Goal: Transaction & Acquisition: Purchase product/service

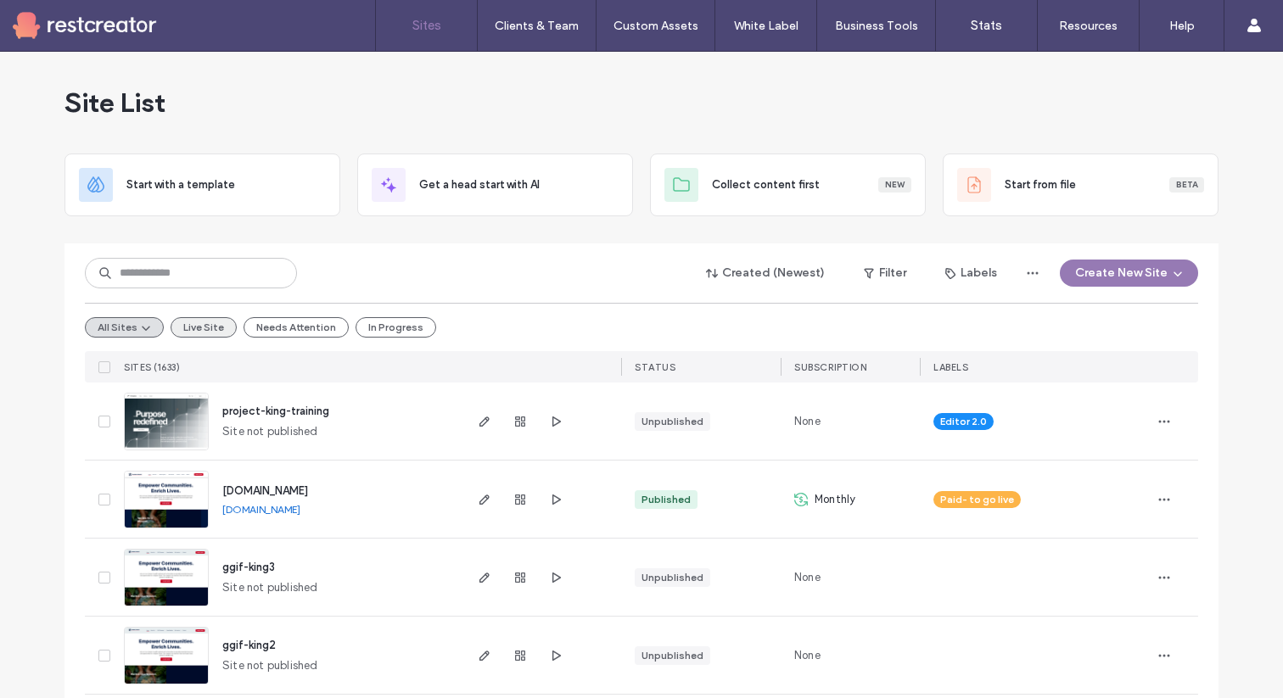
click at [210, 327] on button "Live Site" at bounding box center [204, 327] width 66 height 20
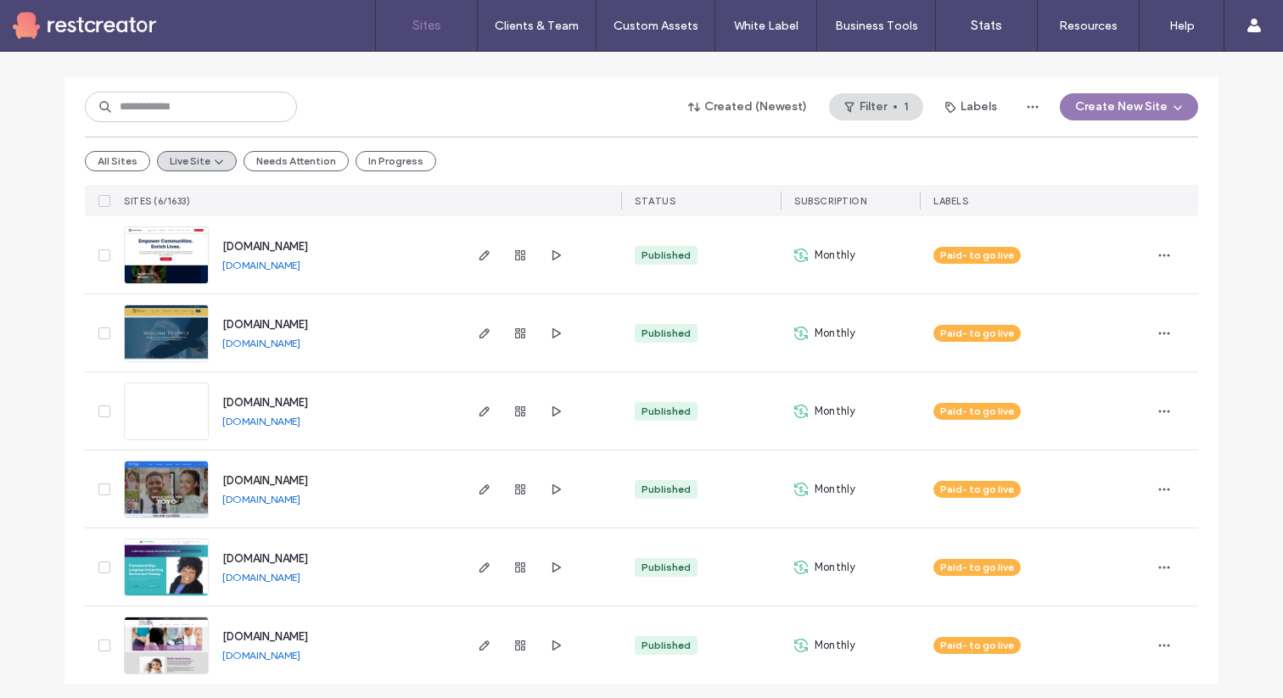
scroll to position [173, 0]
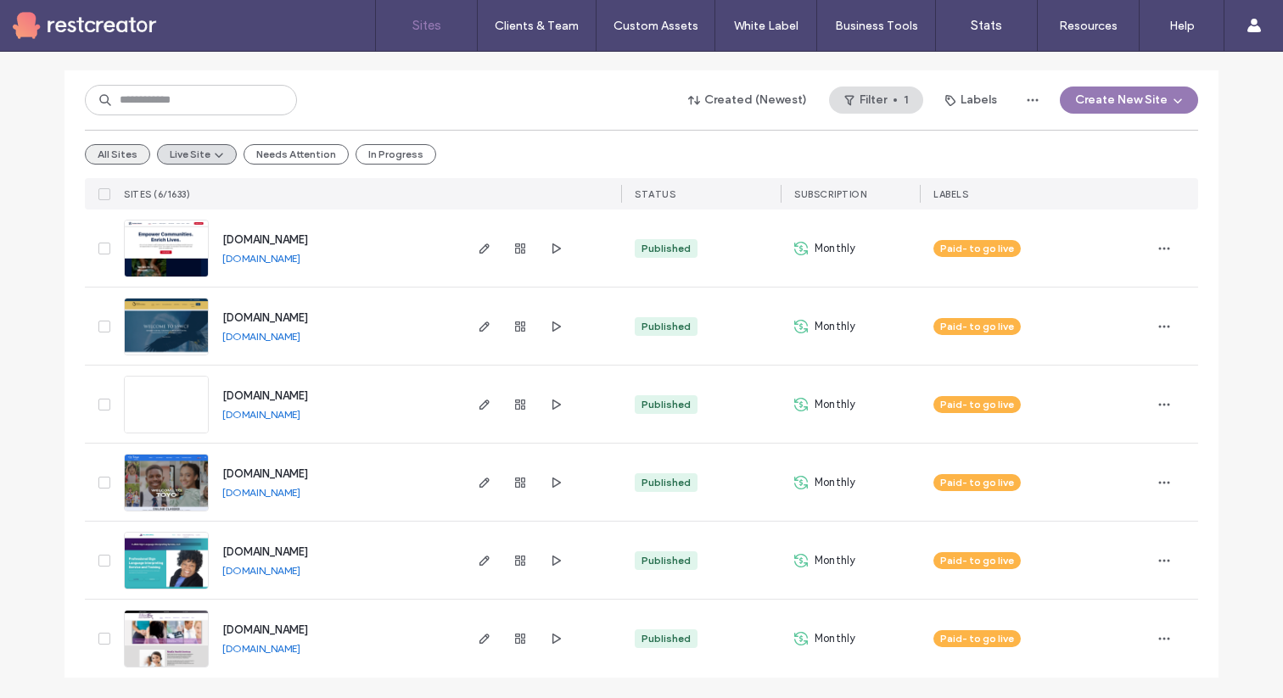
click at [121, 162] on button "All Sites" at bounding box center [117, 154] width 65 height 20
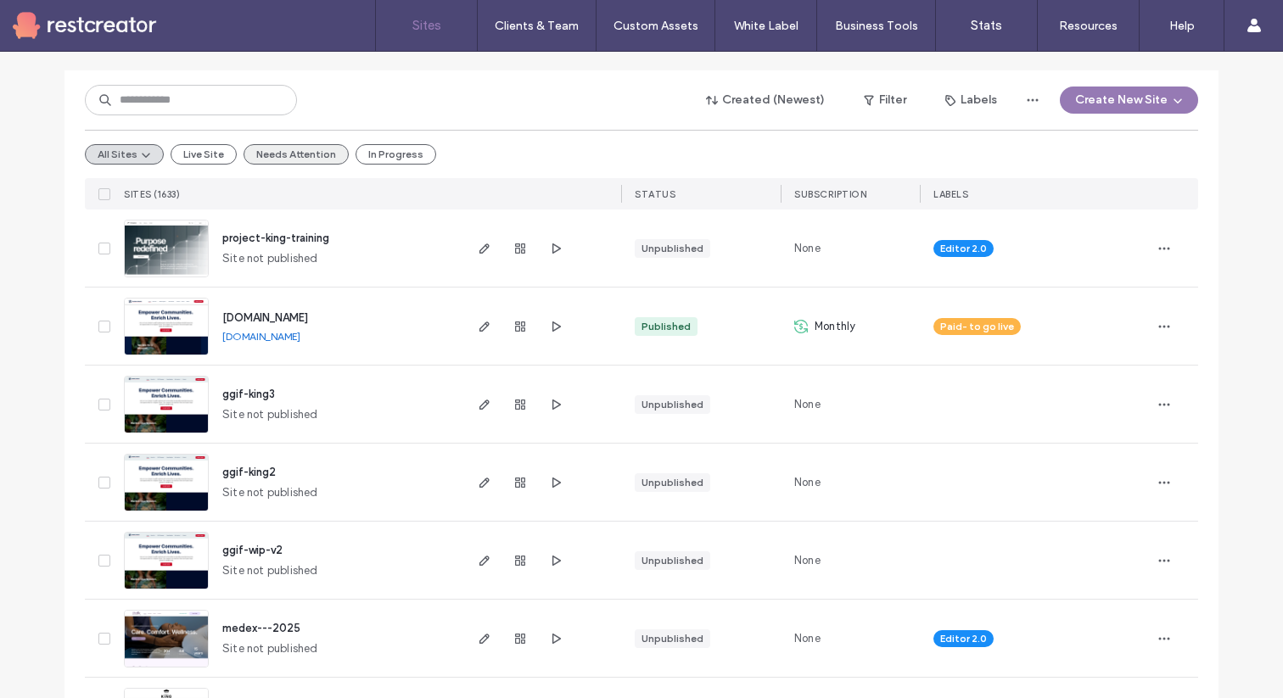
click at [311, 158] on button "Needs Attention" at bounding box center [295, 154] width 105 height 20
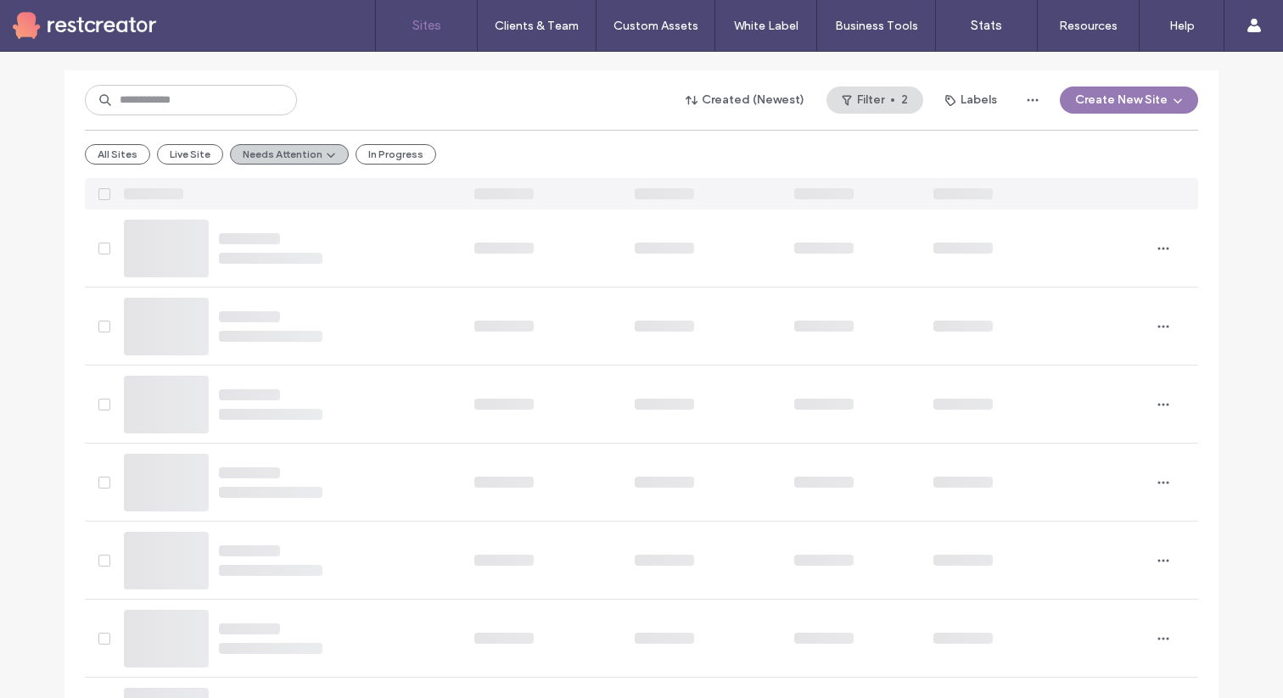
scroll to position [0, 0]
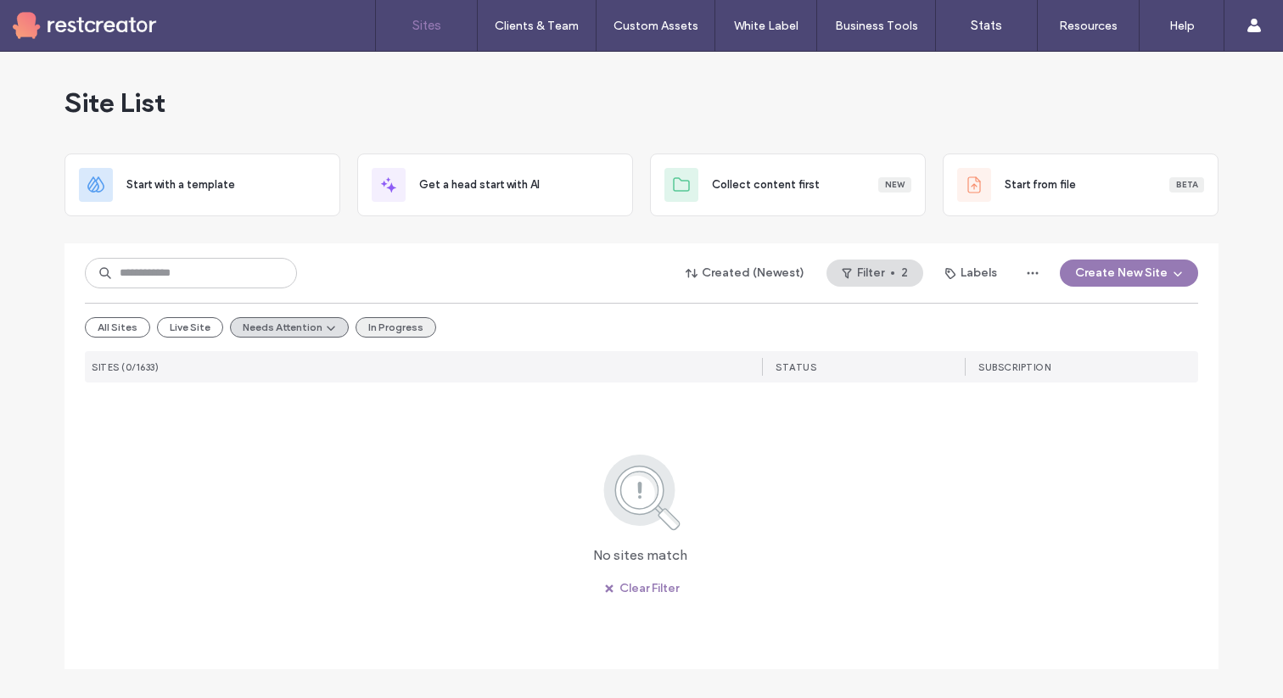
click at [372, 331] on button "In Progress" at bounding box center [395, 327] width 81 height 20
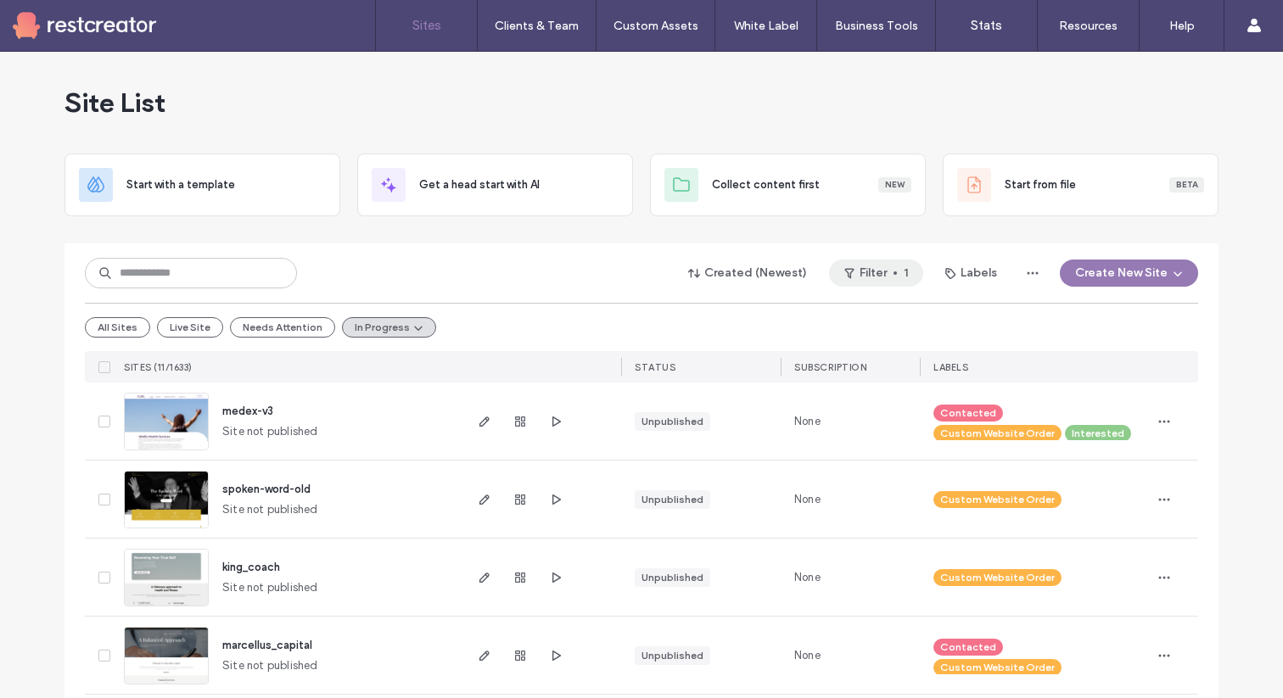
click at [891, 277] on button "Filter 1" at bounding box center [876, 273] width 94 height 27
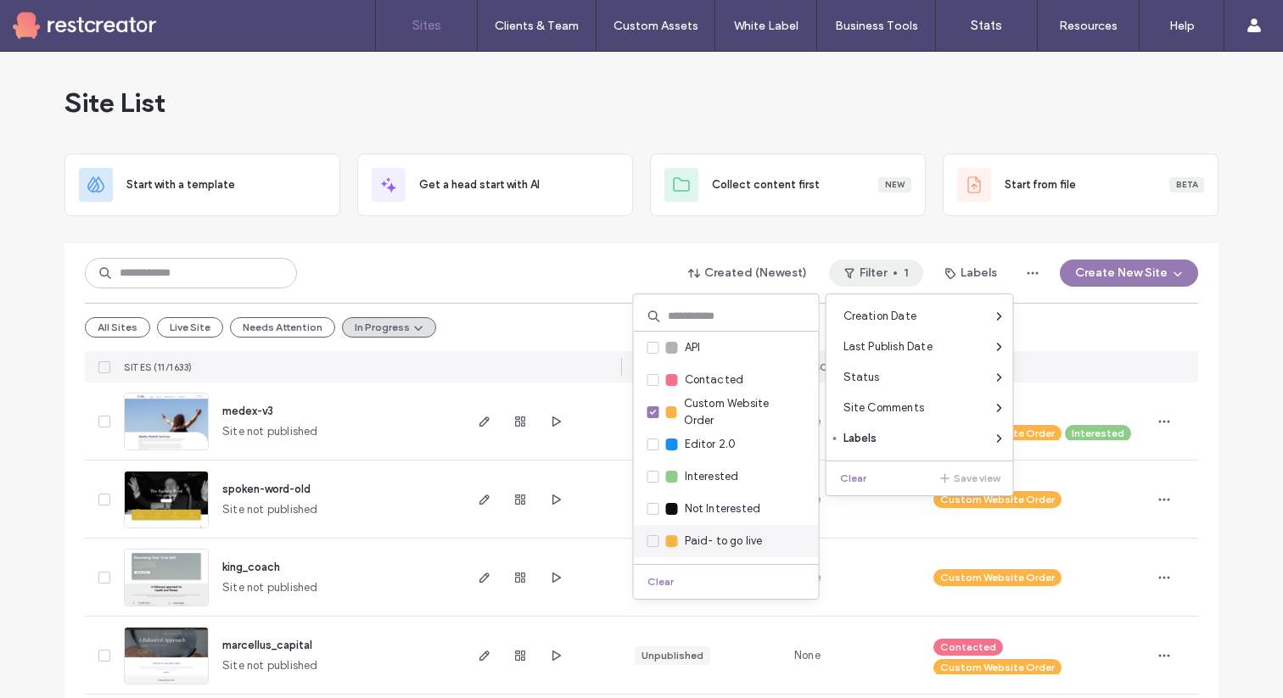
click at [656, 545] on span at bounding box center [653, 541] width 12 height 12
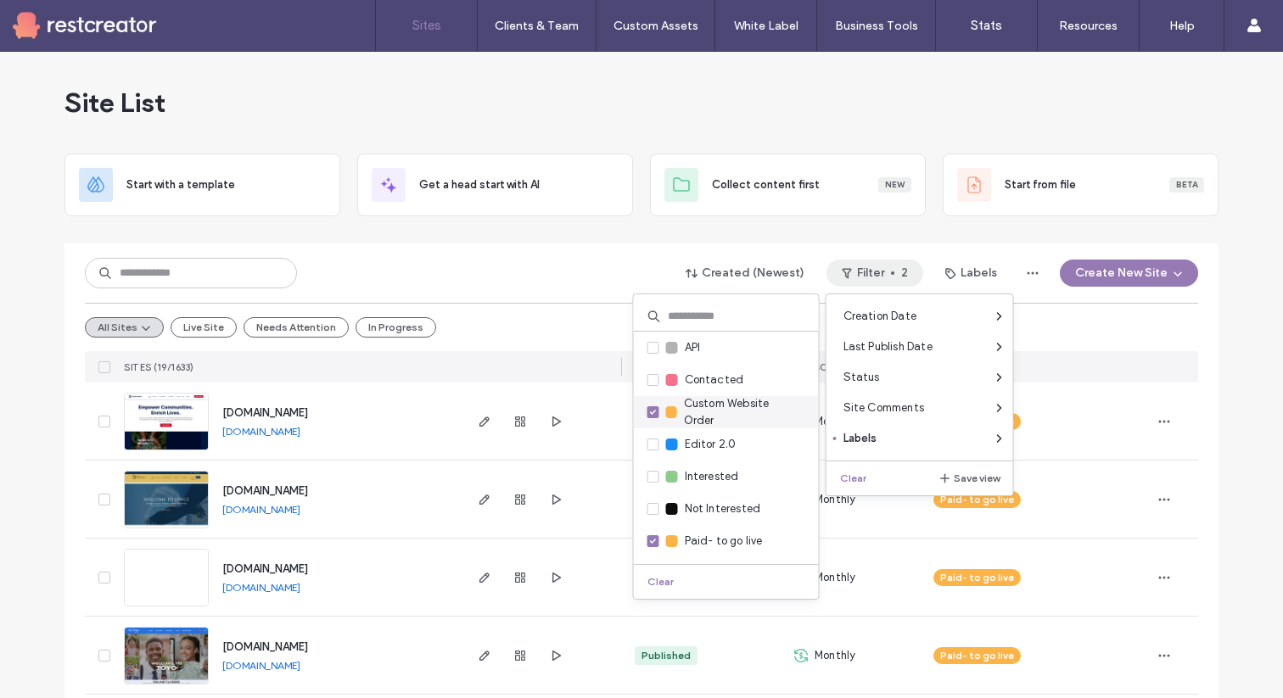
click at [656, 414] on icon at bounding box center [652, 412] width 7 height 5
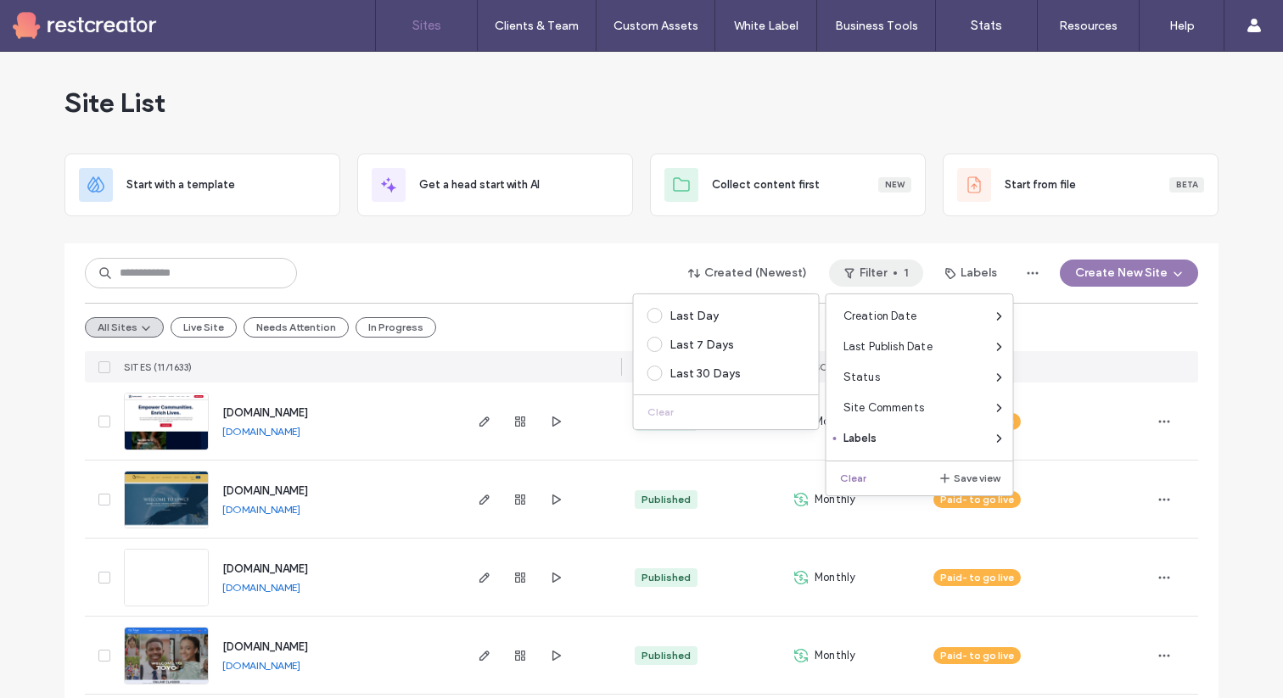
click at [909, 234] on div at bounding box center [641, 237] width 1154 height 14
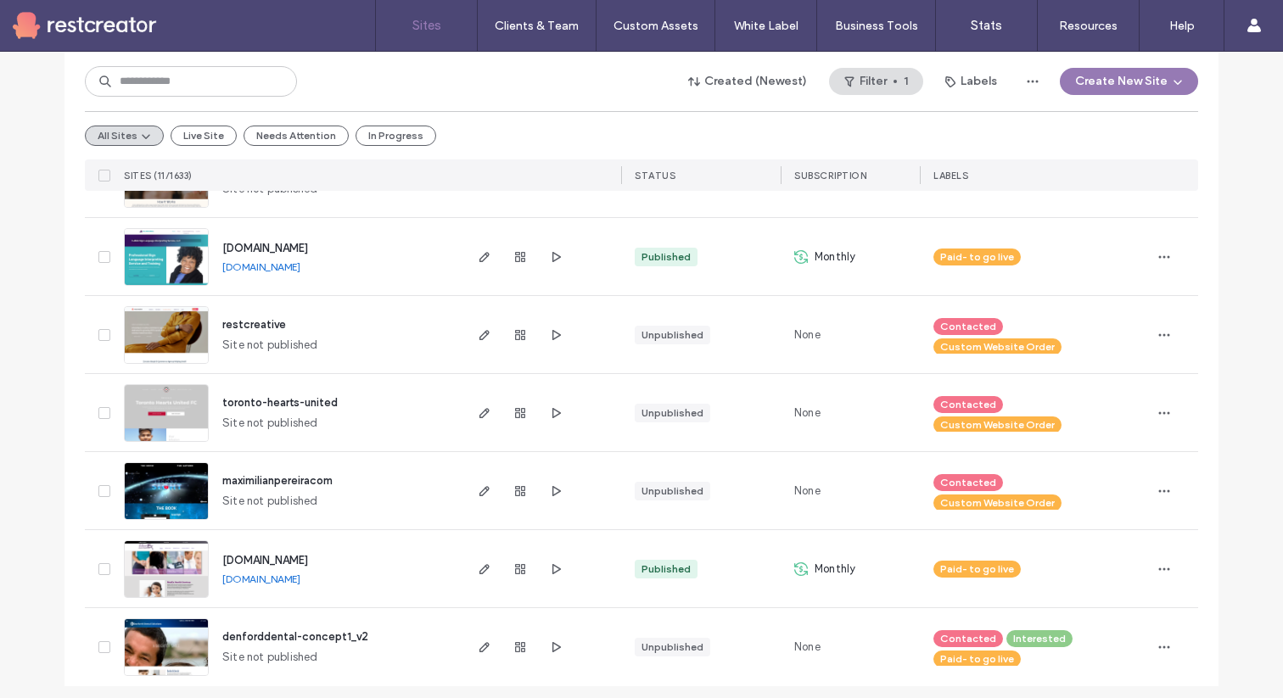
scroll to position [563, 0]
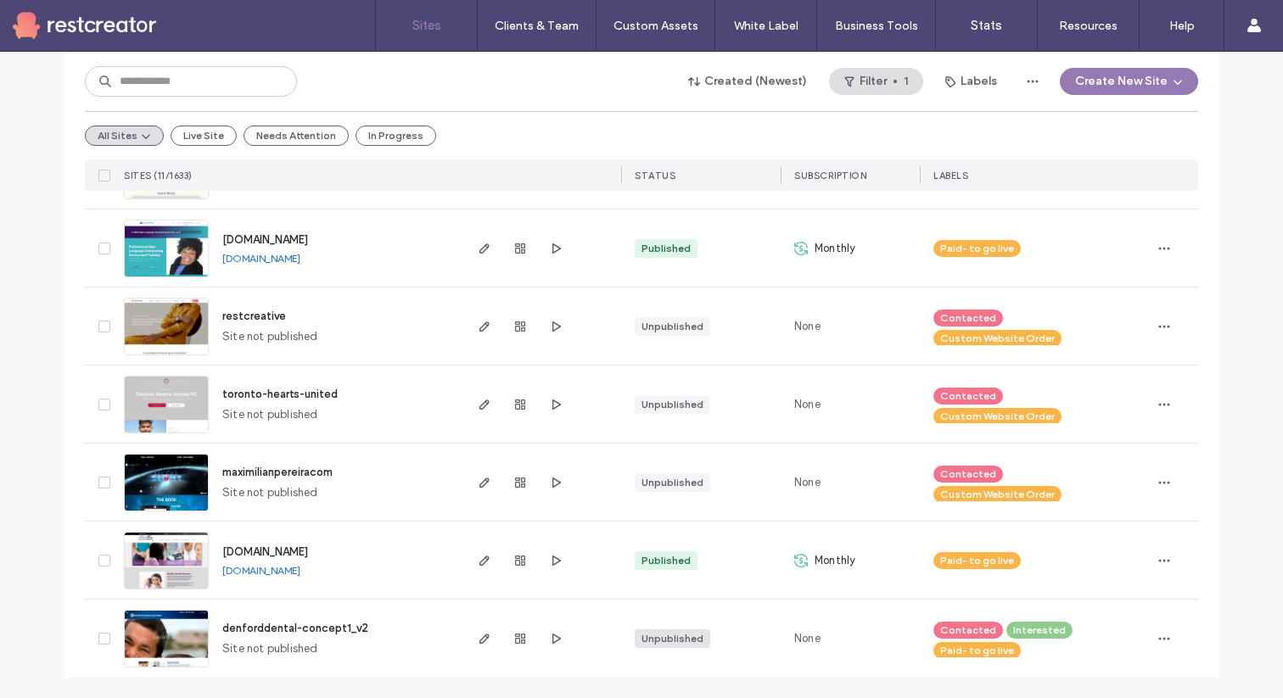
click at [649, 641] on div "Unpublished" at bounding box center [672, 638] width 62 height 15
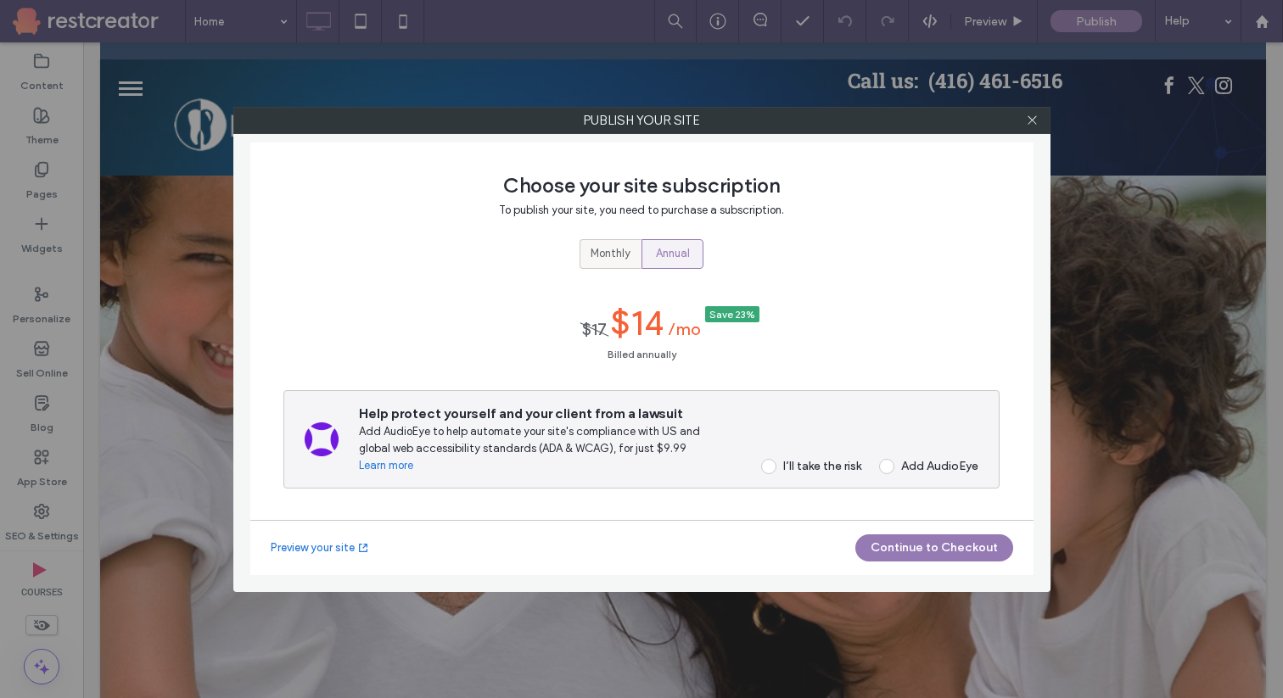
click at [604, 246] on span "Monthly" at bounding box center [610, 253] width 40 height 17
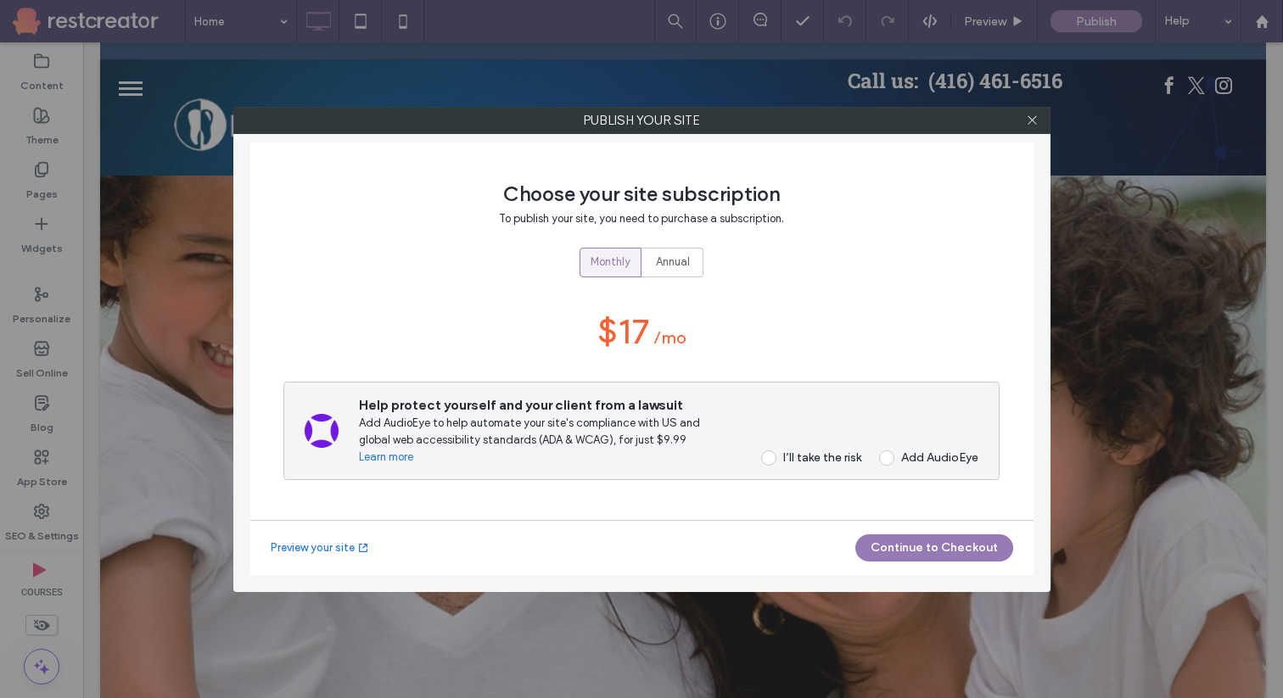
click at [819, 461] on div "I’ll take the risk" at bounding box center [822, 457] width 78 height 14
click at [909, 549] on button "Continue to Checkout" at bounding box center [934, 547] width 158 height 27
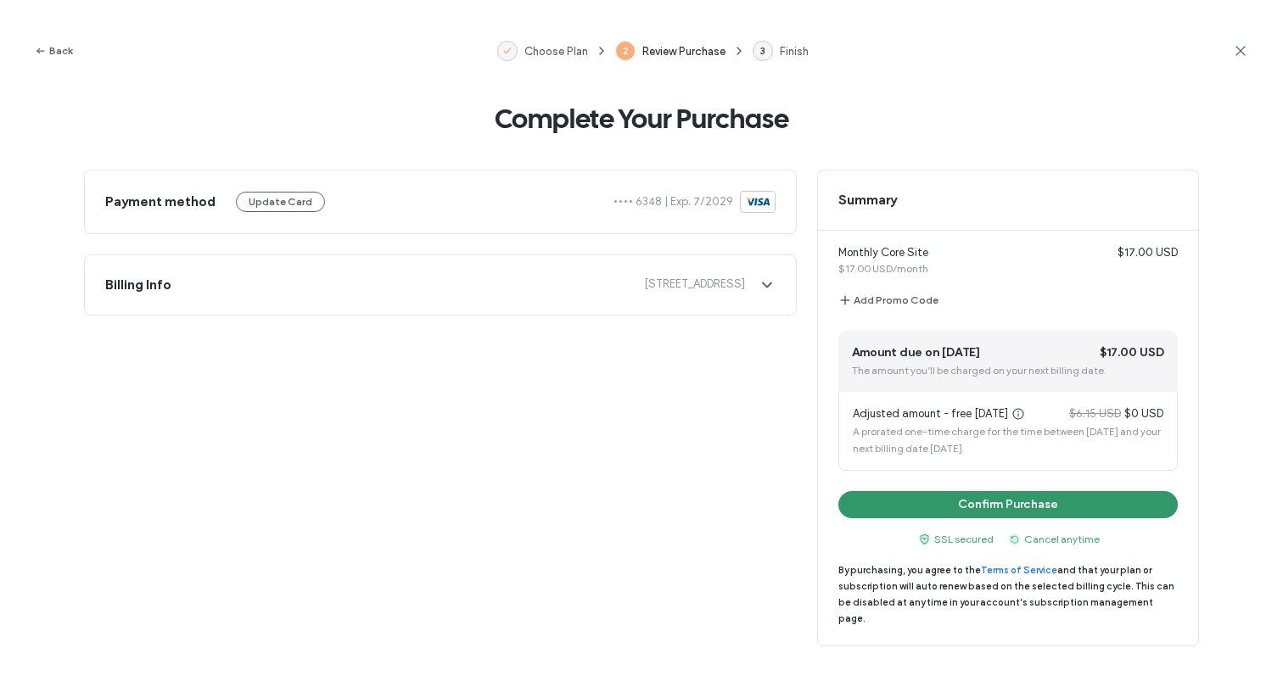
click at [978, 505] on button "Confirm Purchase" at bounding box center [1007, 504] width 339 height 27
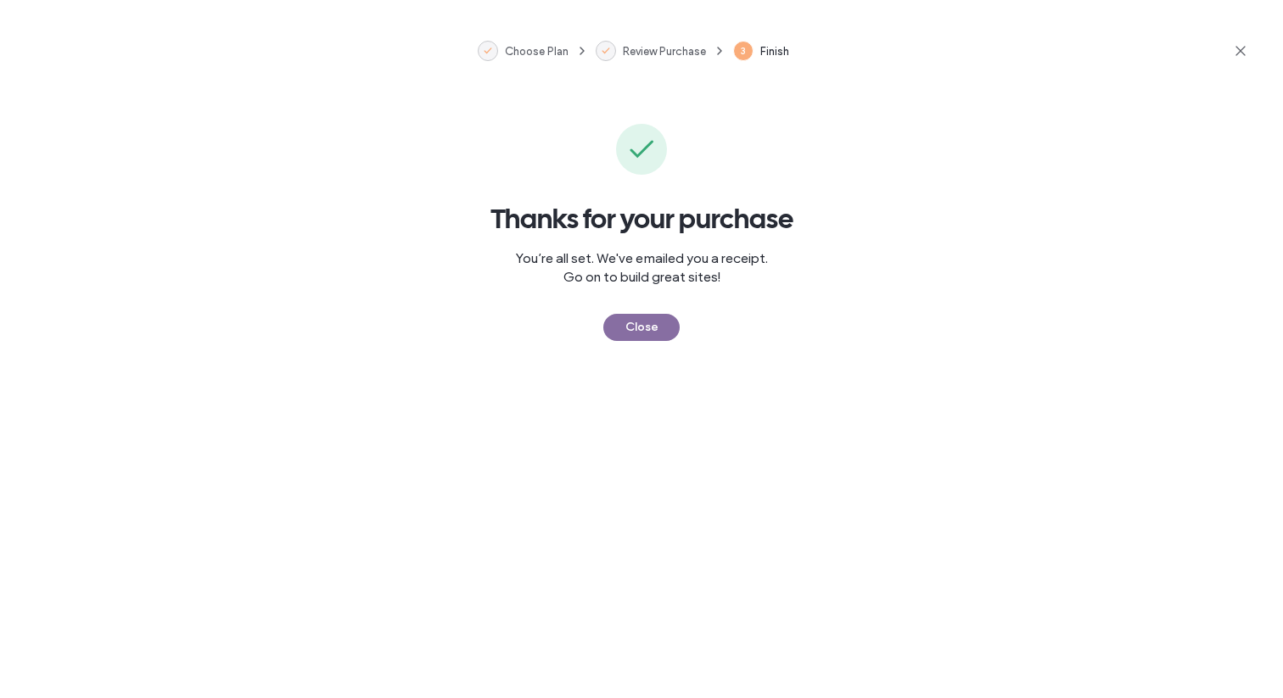
click at [636, 331] on button "Close" at bounding box center [641, 327] width 76 height 27
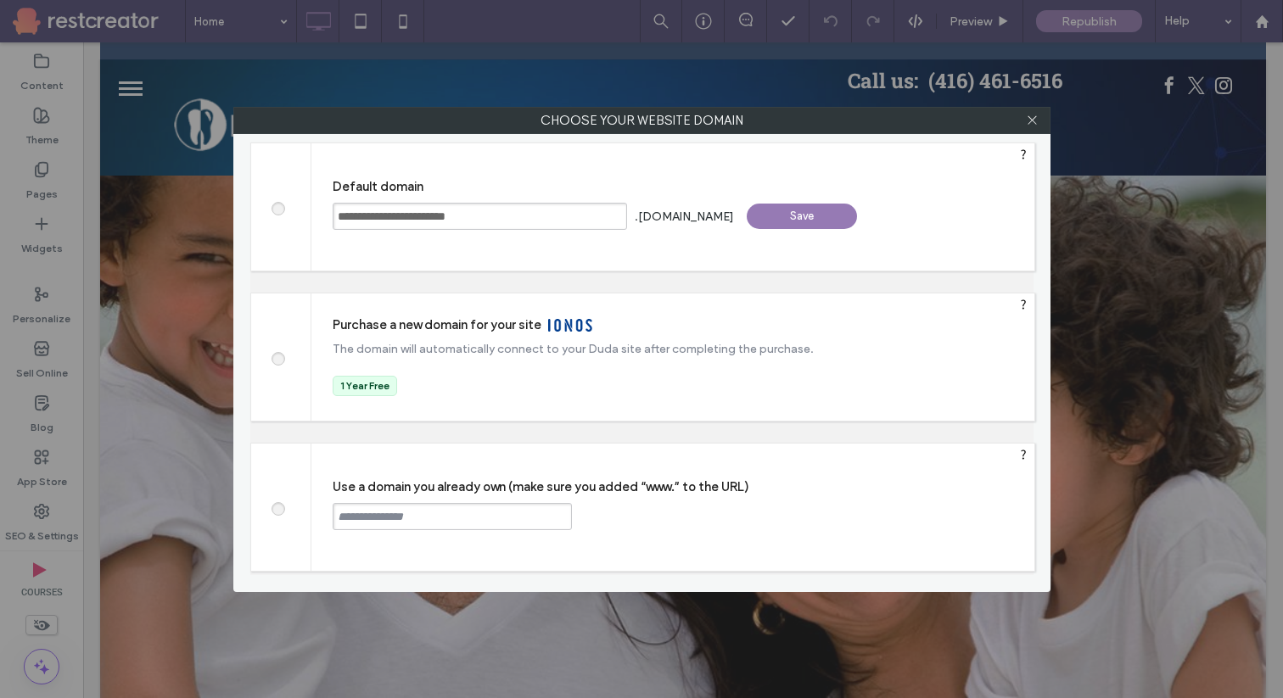
click at [277, 512] on span at bounding box center [277, 507] width 0 height 13
click at [436, 509] on input "text" at bounding box center [452, 516] width 239 height 27
drag, startPoint x: 417, startPoint y: 221, endPoint x: 335, endPoint y: 212, distance: 82.0
click at [334, 212] on input "**********" at bounding box center [480, 216] width 294 height 27
click at [284, 506] on label at bounding box center [277, 507] width 31 height 13
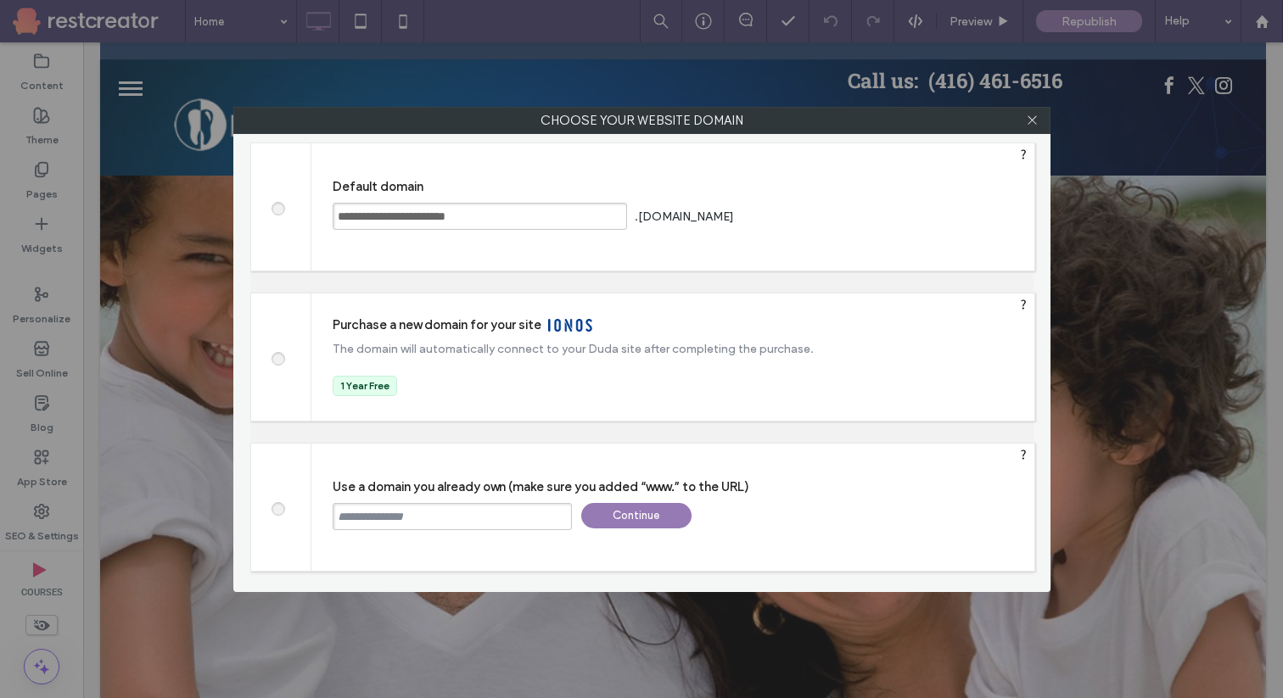
click at [389, 523] on input "text" at bounding box center [452, 516] width 239 height 27
paste input "**********"
drag, startPoint x: 410, startPoint y: 513, endPoint x: 324, endPoint y: 516, distance: 85.7
click at [322, 516] on div "**********" at bounding box center [672, 507] width 723 height 127
click at [515, 518] on input "**********" at bounding box center [452, 516] width 239 height 27
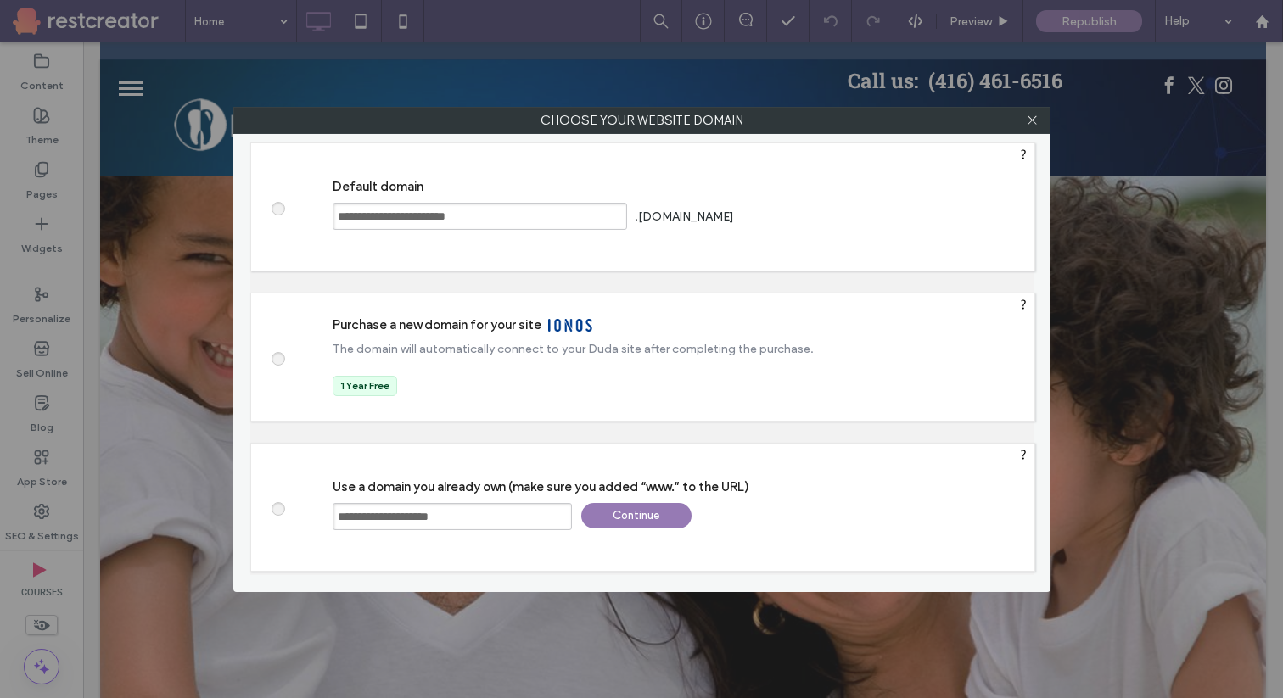
type input "**********"
click at [650, 513] on div "Continue" at bounding box center [636, 515] width 110 height 25
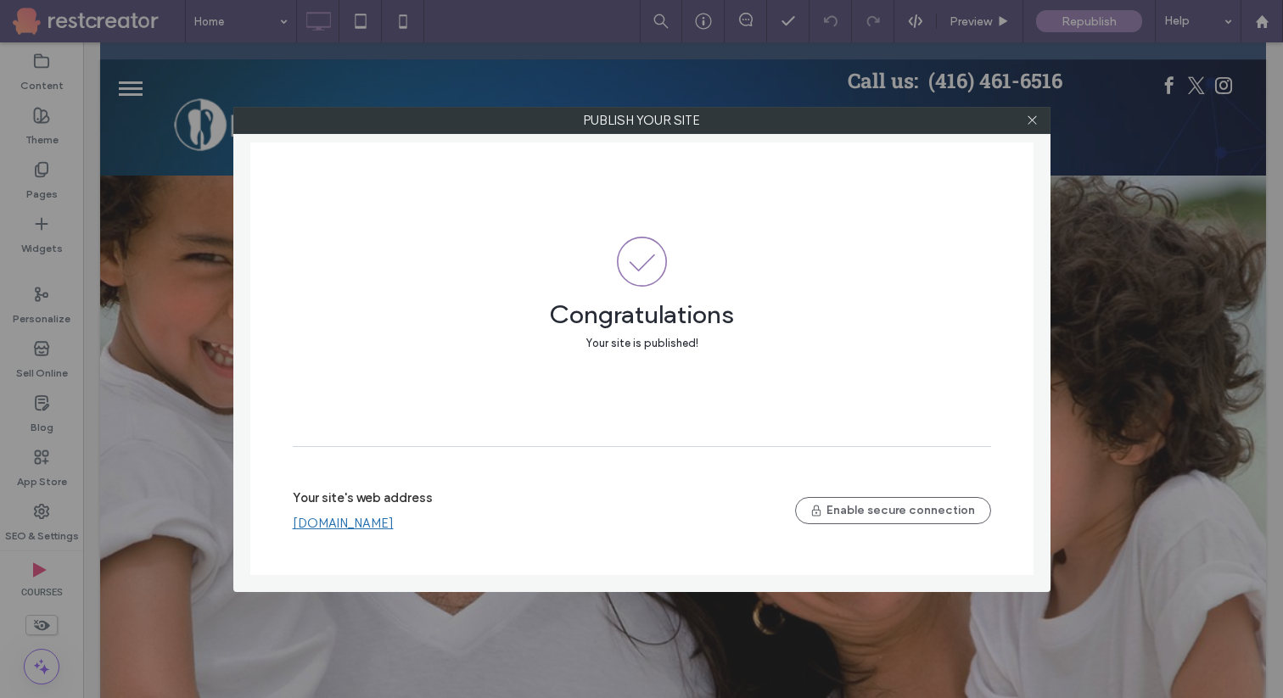
click at [367, 528] on link "www.danforthdental.ca" at bounding box center [343, 523] width 101 height 15
click at [1028, 123] on use at bounding box center [1031, 120] width 8 height 8
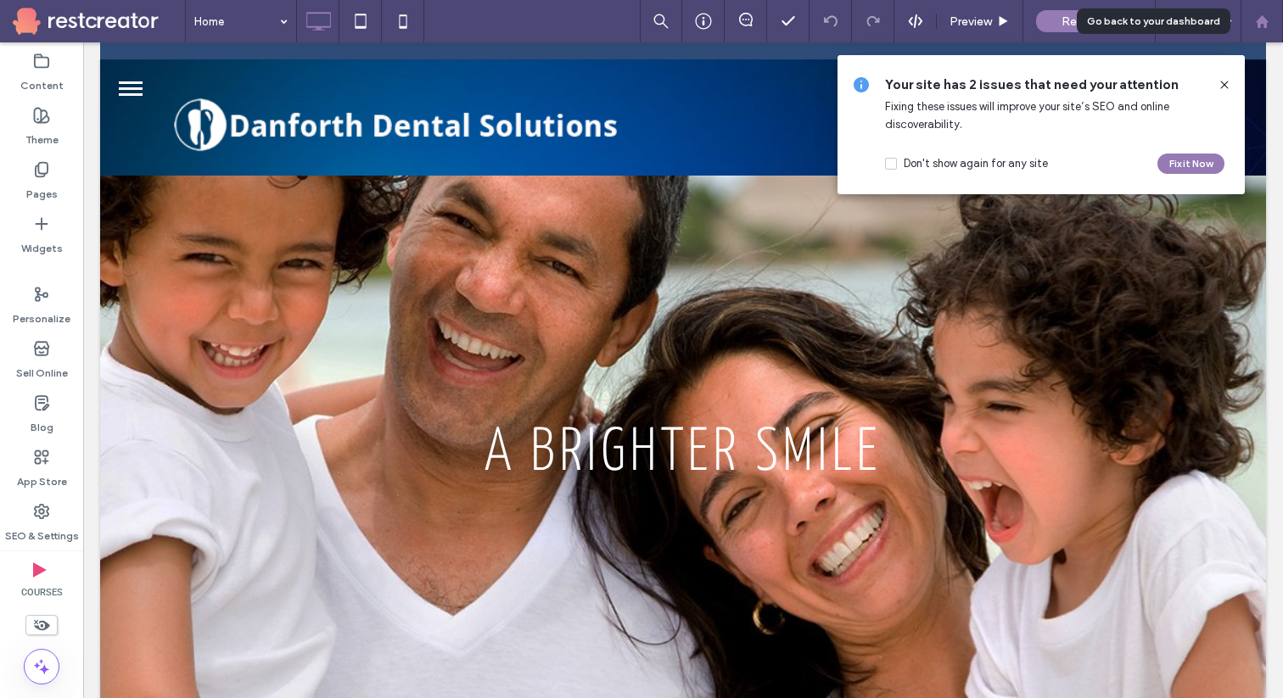
click at [1267, 25] on icon at bounding box center [1262, 21] width 14 height 14
